Goal: Task Accomplishment & Management: Complete application form

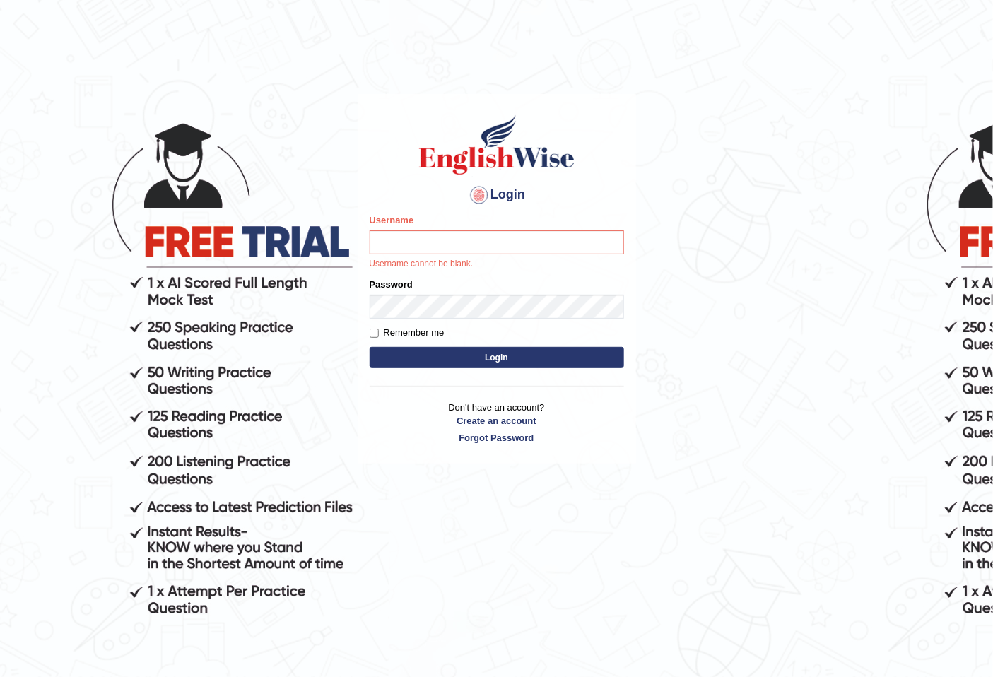
click at [450, 238] on input "Username" at bounding box center [497, 242] width 254 height 24
